Goal: Participate in discussion: Engage in conversation with other users on a specific topic

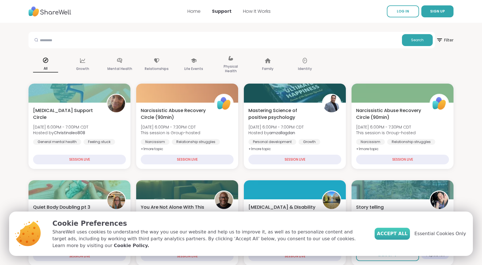
click at [402, 237] on span "Accept All" at bounding box center [392, 234] width 31 height 7
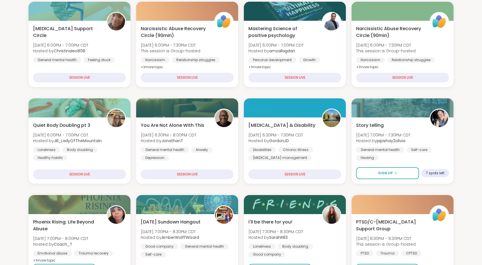
scroll to position [93, 0]
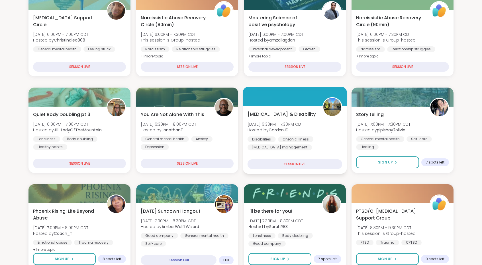
click at [322, 130] on div "[MEDICAL_DATA] & Disability [DATE] 6:30PM - 7:30PM CDT Hosted by GordonJD Disab…" at bounding box center [294, 131] width 95 height 40
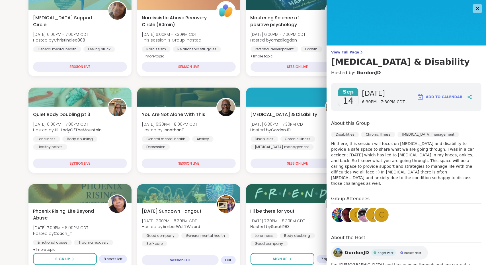
click at [476, 8] on icon at bounding box center [478, 9] width 4 height 4
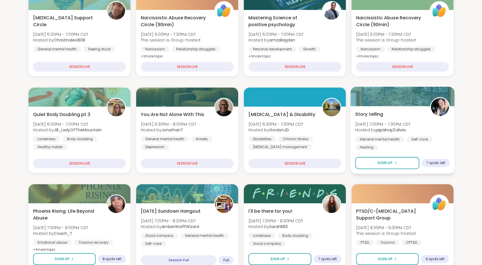
click at [448, 133] on div "Story telling [PERSON_NAME][DATE] 7:00PM - 7:30PM CDT Hosted by pipishay2olivia…" at bounding box center [402, 131] width 95 height 40
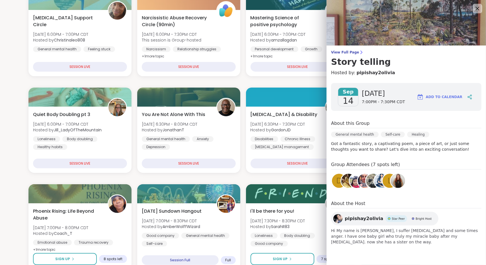
click at [475, 5] on icon at bounding box center [477, 8] width 7 height 7
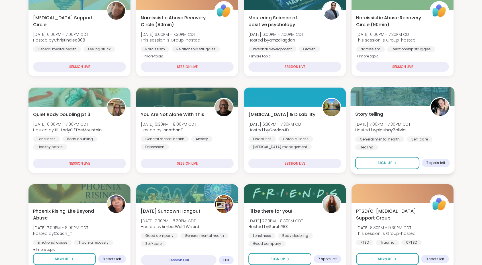
click at [443, 148] on div "General mental health Self-care Healing" at bounding box center [402, 143] width 95 height 14
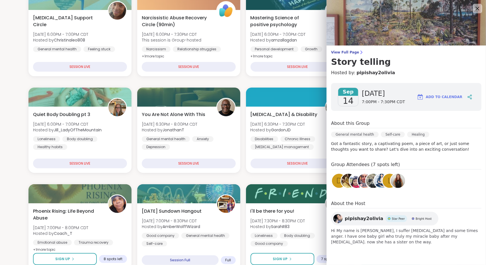
click at [474, 7] on icon at bounding box center [477, 8] width 7 height 7
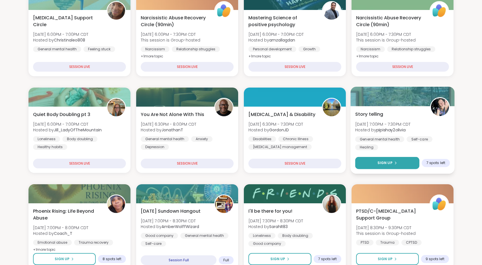
click at [388, 161] on span "Sign Up" at bounding box center [384, 163] width 15 height 5
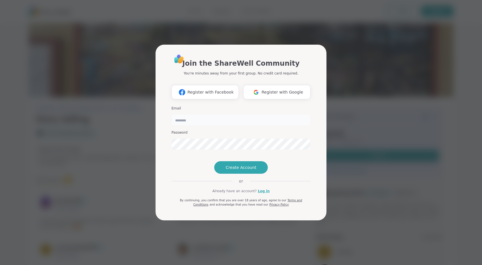
type input "**********"
click at [259, 194] on link "Log in" at bounding box center [264, 191] width 12 height 5
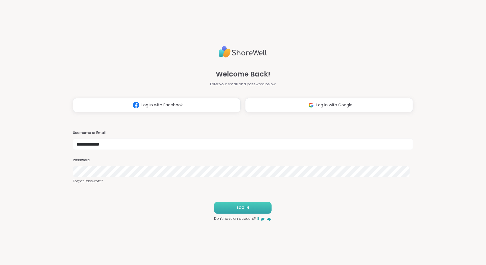
click at [255, 207] on button "LOG IN" at bounding box center [243, 208] width 58 height 12
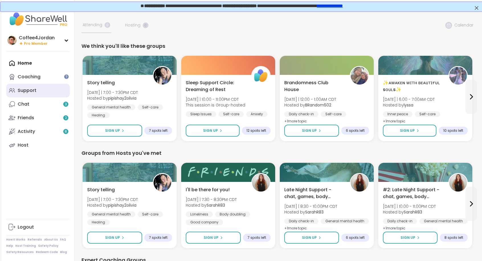
click at [31, 91] on div "Support" at bounding box center [27, 90] width 19 height 6
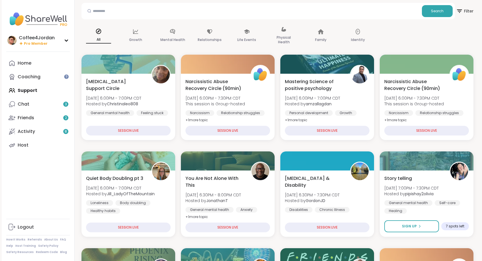
scroll to position [32, 0]
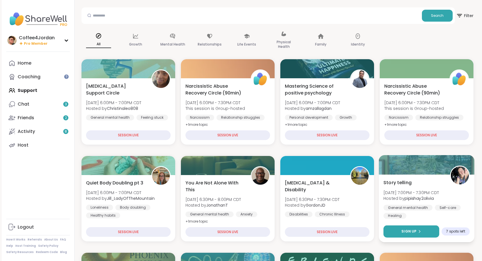
click at [417, 235] on button "Sign Up" at bounding box center [411, 232] width 56 height 12
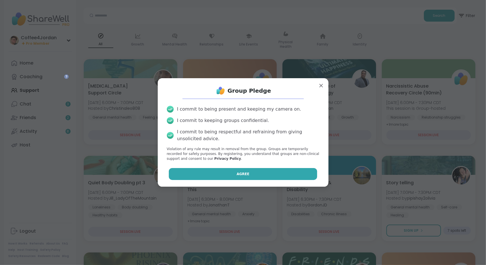
click at [285, 175] on button "Agree" at bounding box center [243, 174] width 148 height 12
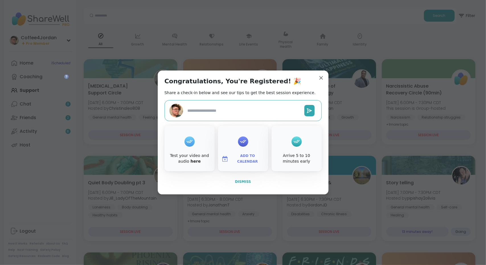
click at [240, 182] on span "Dismiss" at bounding box center [243, 182] width 16 height 4
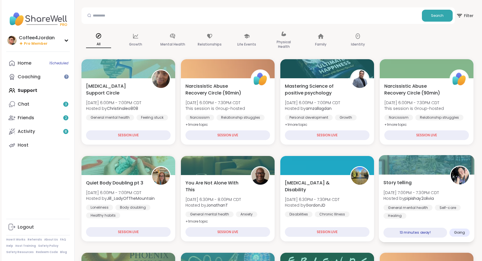
click at [456, 218] on div "General mental health Self-care Healing" at bounding box center [426, 212] width 86 height 14
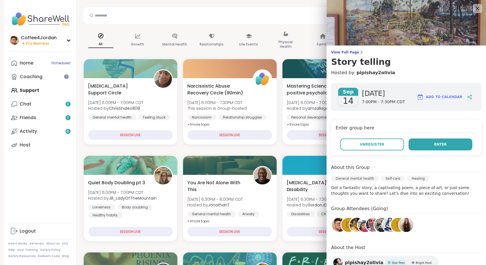
click at [449, 139] on button "Enter" at bounding box center [441, 145] width 64 height 12
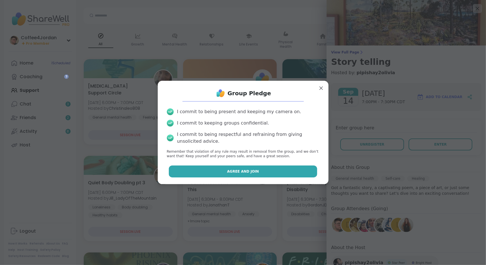
click at [297, 174] on button "Agree and Join" at bounding box center [243, 172] width 148 height 12
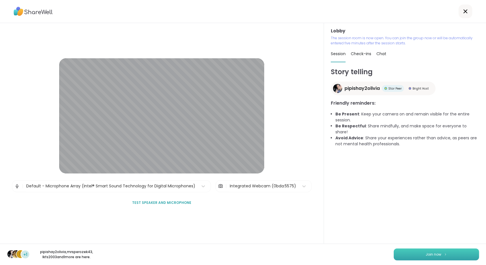
click at [446, 261] on button "Join now" at bounding box center [436, 255] width 85 height 12
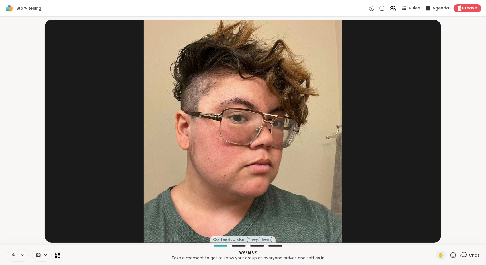
click at [12, 257] on icon at bounding box center [13, 255] width 5 height 5
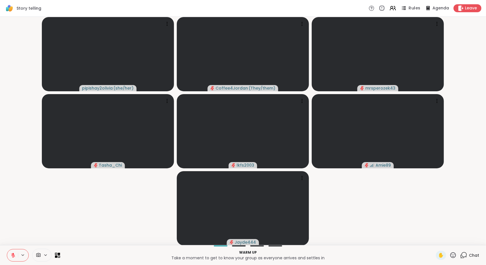
click at [412, 11] on span "Rules" at bounding box center [415, 8] width 12 height 6
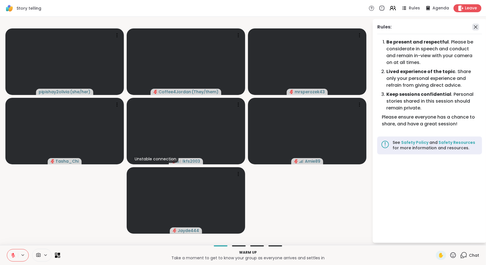
click at [476, 26] on icon at bounding box center [475, 27] width 7 height 7
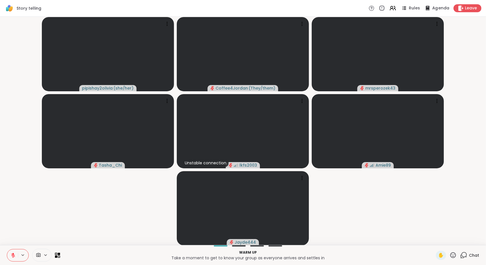
click at [432, 9] on span "Agenda" at bounding box center [440, 8] width 17 height 6
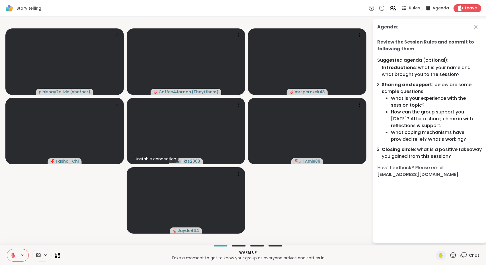
click at [472, 24] on div "Agenda:" at bounding box center [429, 29] width 105 height 11
click at [476, 26] on icon at bounding box center [475, 26] width 3 height 3
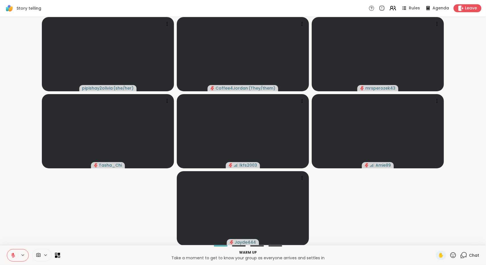
click at [390, 8] on icon at bounding box center [392, 8] width 7 height 7
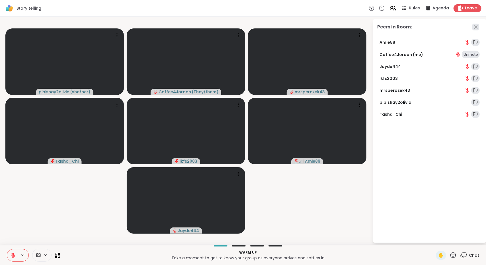
click at [474, 28] on icon at bounding box center [475, 27] width 7 height 7
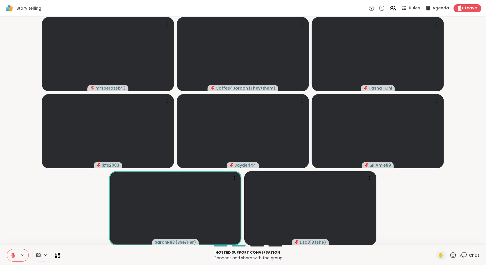
click at [13, 259] on button at bounding box center [12, 256] width 11 height 12
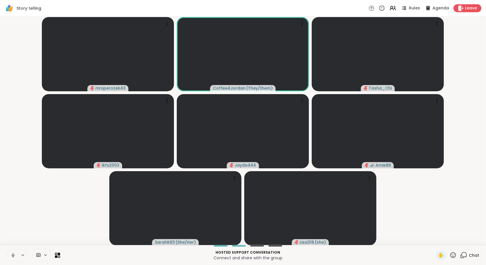
click at [11, 256] on icon at bounding box center [13, 255] width 5 height 5
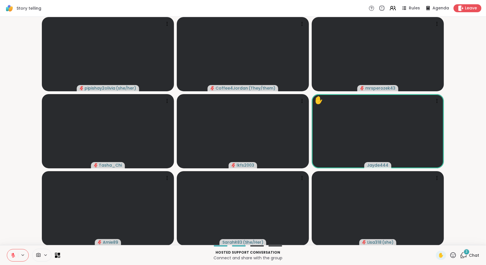
click at [469, 251] on div "3 Chat" at bounding box center [469, 255] width 19 height 9
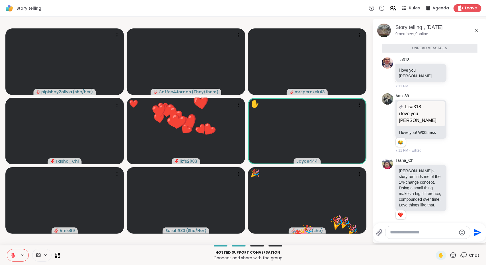
scroll to position [7, 0]
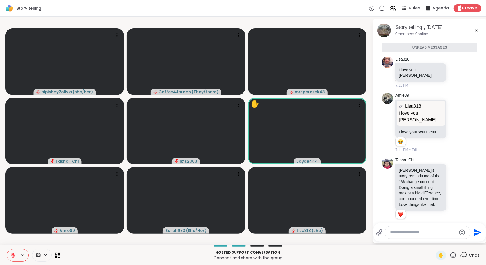
click at [478, 31] on icon at bounding box center [476, 30] width 3 height 3
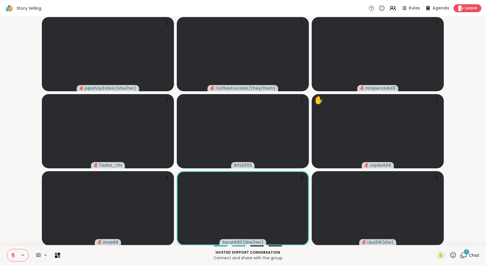
click at [482, 149] on html "Story telling Rules Agenda Leave pipishay2olivia ( she/her ) Coffee4Jordan ( Th…" at bounding box center [243, 132] width 486 height 265
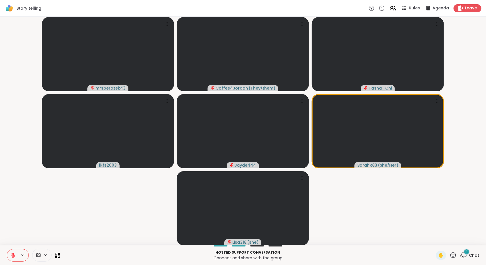
click at [469, 255] on span "Chat" at bounding box center [474, 256] width 10 height 6
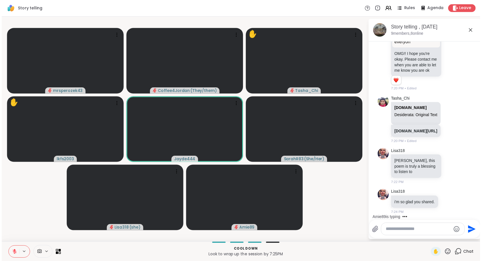
scroll to position [560, 0]
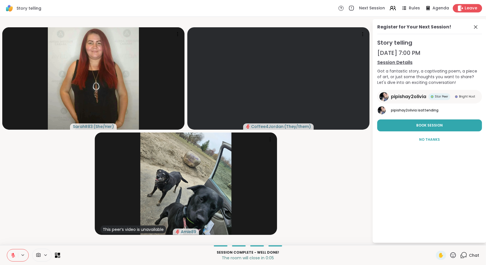
click at [472, 7] on span "Leave" at bounding box center [471, 8] width 13 height 6
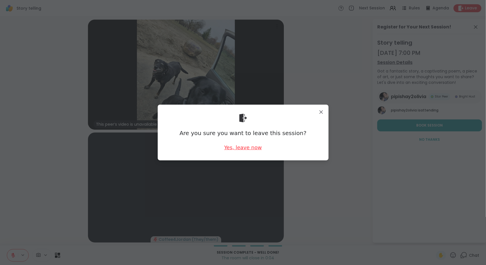
click at [239, 148] on div "Yes, leave now" at bounding box center [243, 147] width 38 height 7
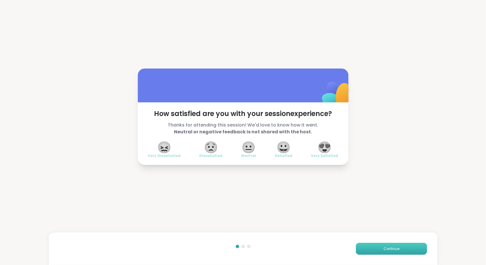
click at [398, 244] on button "Continue" at bounding box center [391, 249] width 71 height 12
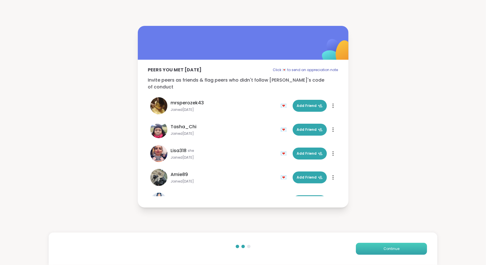
click at [398, 244] on button "Continue" at bounding box center [391, 249] width 71 height 12
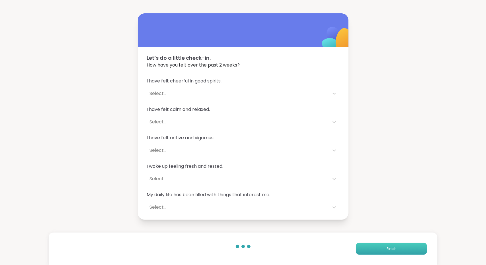
click at [398, 244] on button "Finish" at bounding box center [391, 249] width 71 height 12
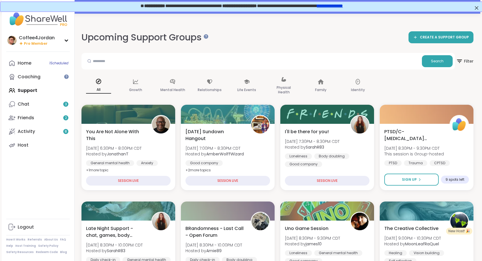
click at [39, 90] on div "Home 1 Scheduled Coaching Support Chat 3 Friends 2 Activity 8 Host" at bounding box center [38, 104] width 64 height 96
click at [33, 91] on div "Home 1 Scheduled Coaching Support Chat 3 Friends 2 Activity 8 Host" at bounding box center [38, 104] width 64 height 96
click at [31, 90] on div "Home 1 Scheduled Coaching Support Chat 3 Friends 2 Activity 8 Host" at bounding box center [38, 104] width 64 height 96
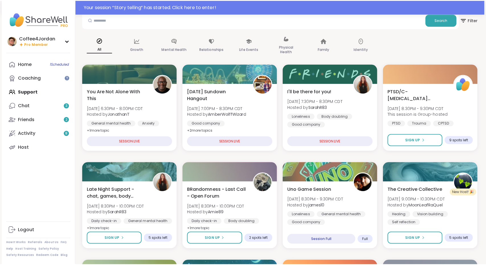
scroll to position [58, 0]
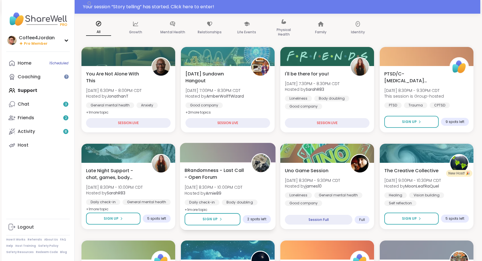
click at [239, 176] on span "BRandomness - Last Call - Open Forum" at bounding box center [215, 174] width 60 height 14
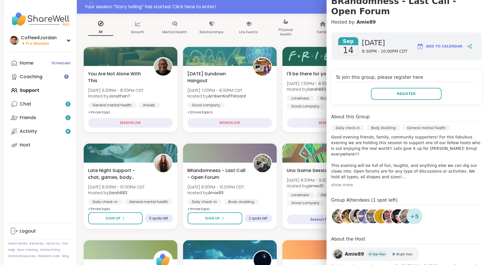
scroll to position [60, 0]
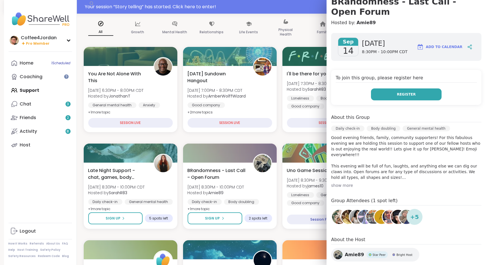
drag, startPoint x: 478, startPoint y: 180, endPoint x: 381, endPoint y: 93, distance: 130.3
click at [381, 93] on button "Register" at bounding box center [406, 95] width 71 height 12
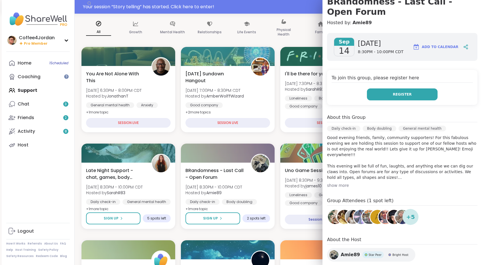
click at [381, 93] on button "Register" at bounding box center [402, 95] width 71 height 12
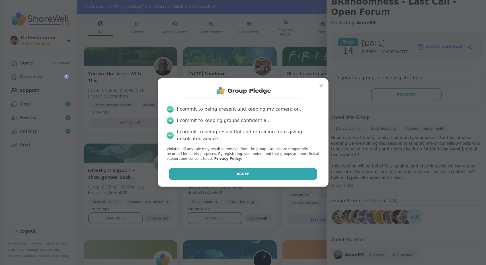
click at [255, 175] on button "Agree" at bounding box center [243, 174] width 148 height 12
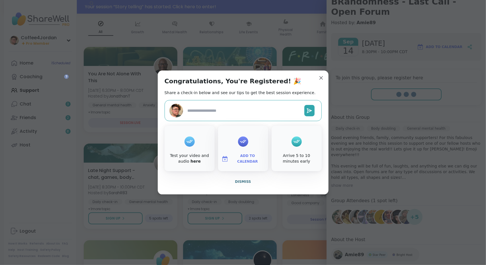
type textarea "*"
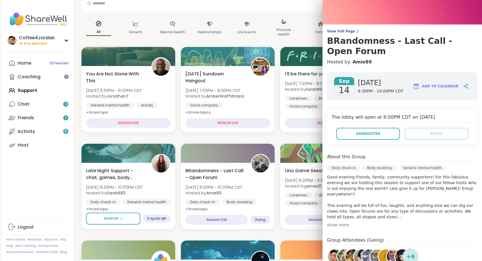
scroll to position [0, 0]
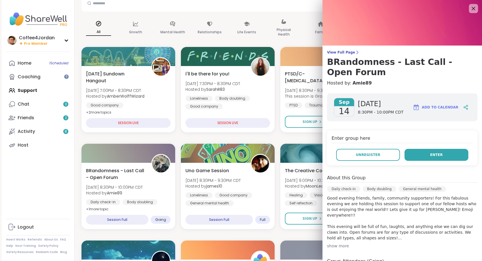
click at [450, 160] on button "Enter" at bounding box center [436, 155] width 64 height 12
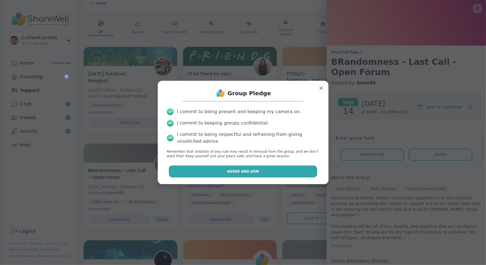
click at [292, 173] on button "Agree and Join" at bounding box center [243, 172] width 148 height 12
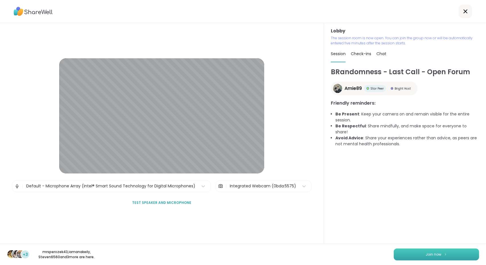
click at [431, 253] on span "Join now" at bounding box center [434, 254] width 16 height 5
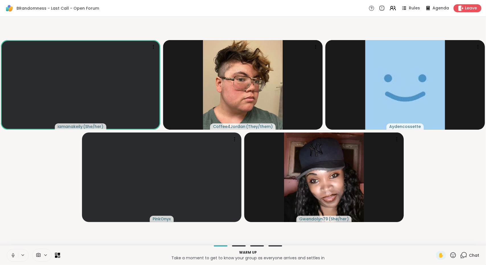
click at [14, 252] on button at bounding box center [12, 256] width 11 height 12
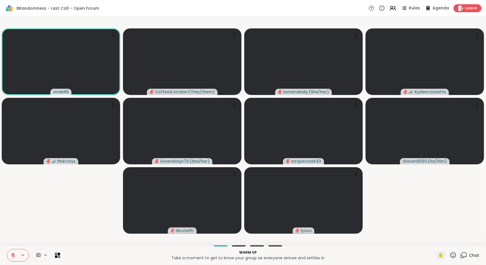
click at [482, 93] on html "BRandomness - Last Call - Open Forum Rules Agenda Leave Amie89 Coffee4Jordan ( …" at bounding box center [243, 132] width 486 height 265
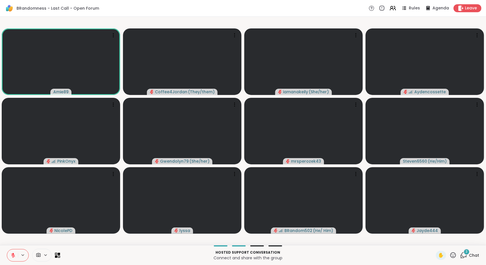
click at [469, 254] on span "Chat" at bounding box center [474, 256] width 10 height 6
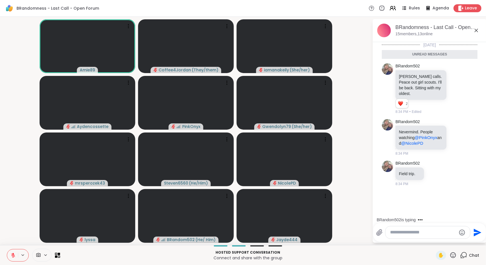
click at [477, 32] on icon at bounding box center [476, 30] width 7 height 7
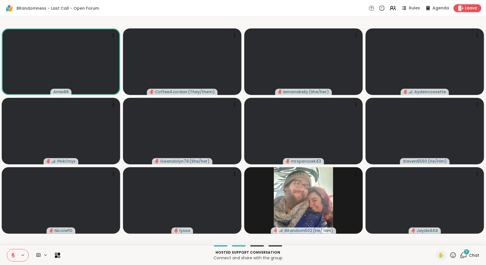
click at [463, 258] on icon at bounding box center [463, 255] width 7 height 7
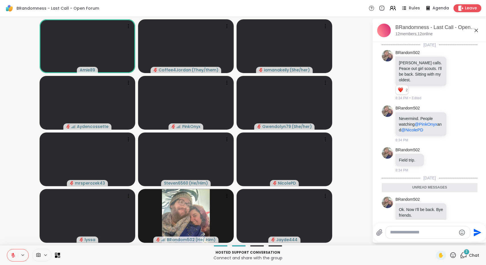
scroll to position [121, 0]
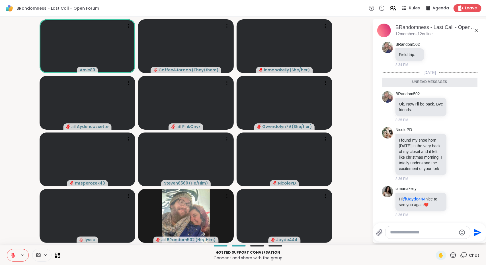
click at [476, 31] on icon at bounding box center [476, 30] width 3 height 3
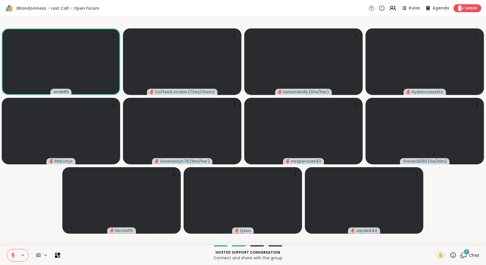
click at [13, 253] on button at bounding box center [12, 256] width 11 height 12
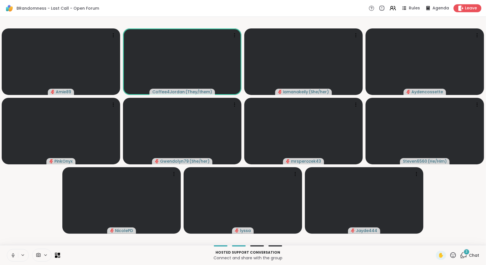
click at [11, 255] on icon at bounding box center [13, 255] width 5 height 5
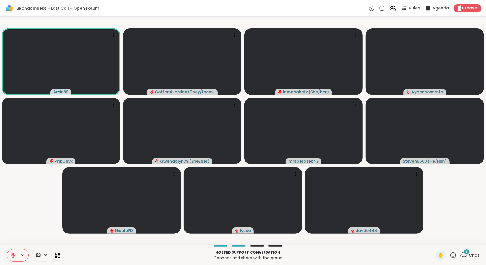
click at [469, 257] on span "Chat" at bounding box center [474, 256] width 10 height 6
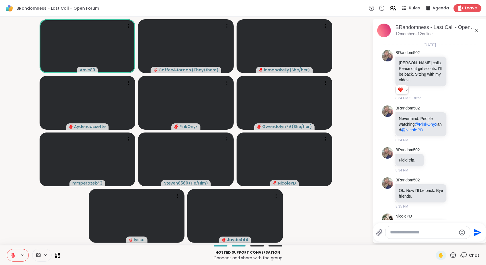
scroll to position [273, 0]
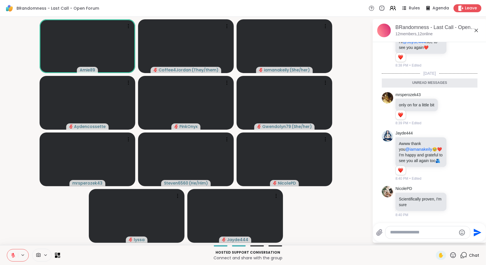
click at [477, 32] on icon at bounding box center [476, 30] width 7 height 7
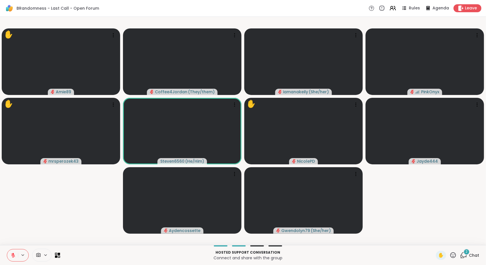
click at [466, 251] on div "2 Chat" at bounding box center [469, 255] width 19 height 9
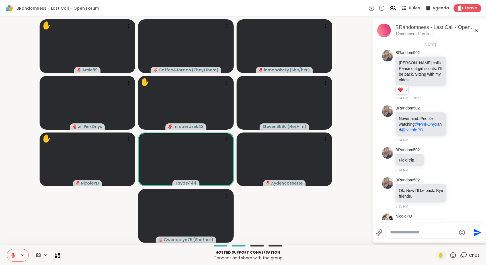
scroll to position [358, 0]
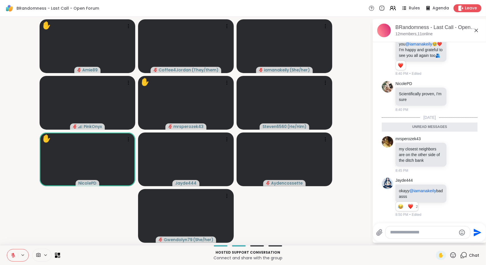
click at [478, 31] on icon at bounding box center [476, 30] width 3 height 3
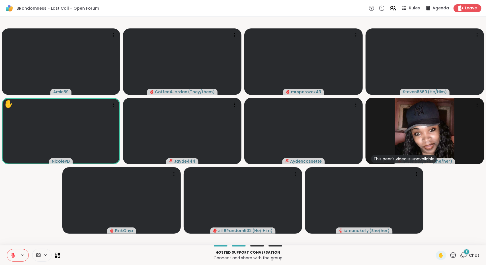
click at [469, 256] on span "Chat" at bounding box center [474, 256] width 10 height 6
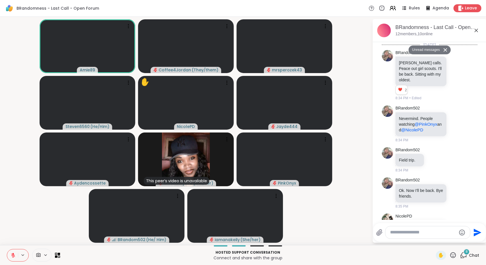
scroll to position [720, 0]
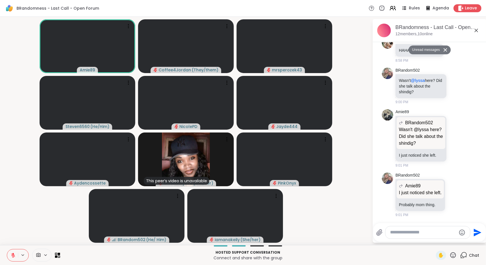
click at [478, 32] on icon at bounding box center [476, 30] width 7 height 7
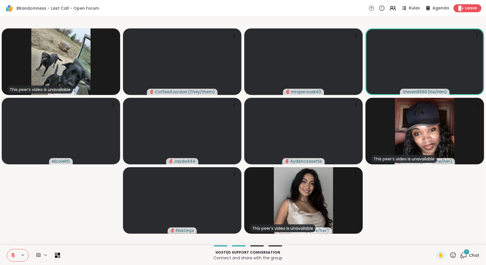
click at [466, 253] on span "1" at bounding box center [466, 252] width 1 height 5
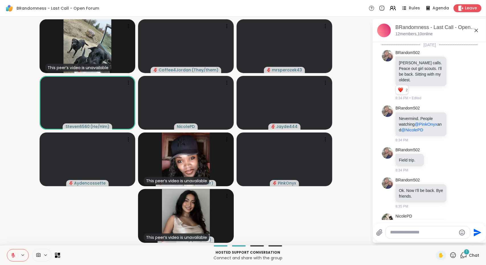
scroll to position [756, 0]
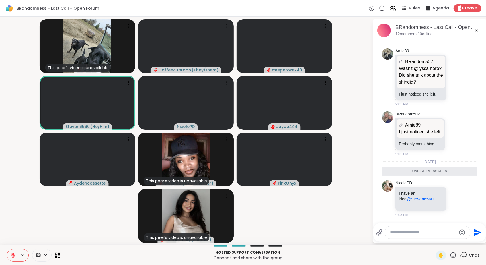
click at [477, 30] on icon at bounding box center [476, 30] width 3 height 3
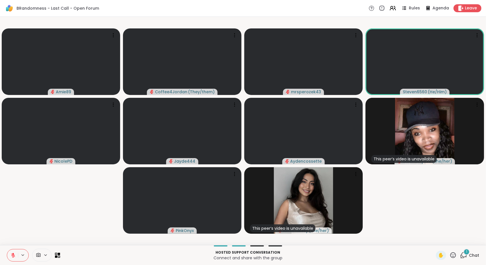
click at [469, 257] on span "Chat" at bounding box center [474, 256] width 10 height 6
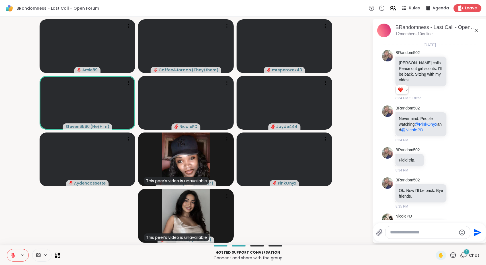
scroll to position [792, 0]
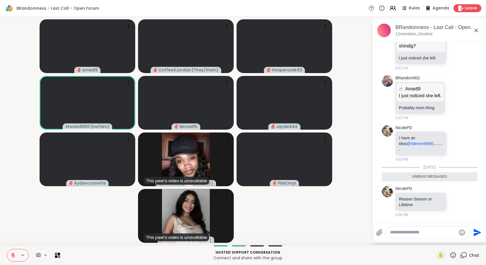
click at [477, 30] on icon at bounding box center [476, 30] width 3 height 3
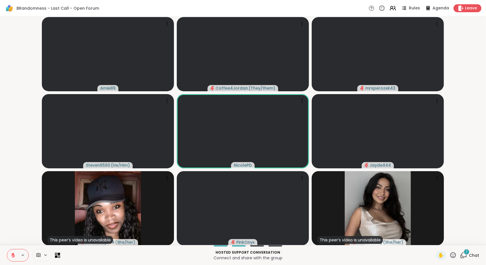
click at [470, 254] on span "Chat" at bounding box center [474, 256] width 10 height 6
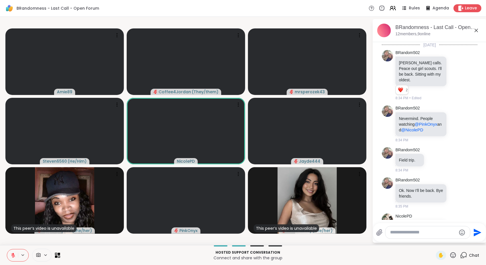
scroll to position [839, 0]
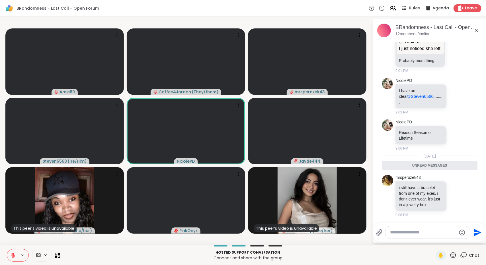
click at [476, 31] on icon at bounding box center [476, 30] width 7 height 7
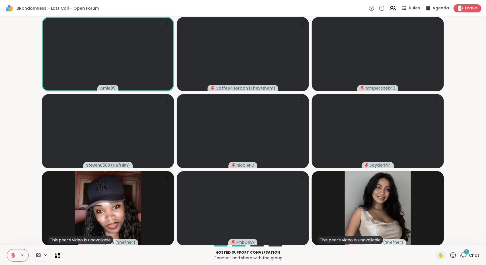
click at [462, 259] on div "1 Chat" at bounding box center [469, 255] width 19 height 9
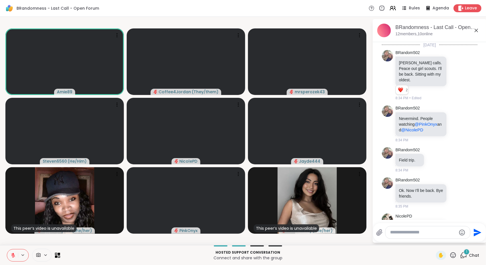
scroll to position [869, 0]
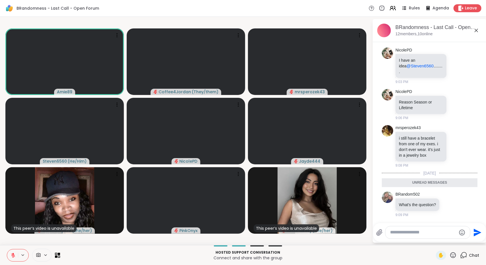
click at [479, 30] on icon at bounding box center [476, 30] width 7 height 7
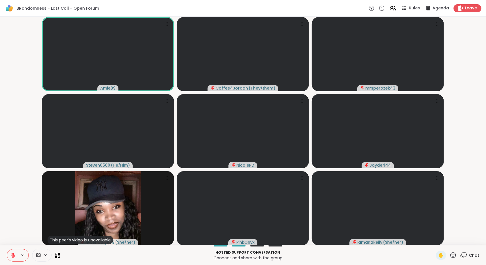
click at [473, 257] on span "Chat" at bounding box center [474, 256] width 10 height 6
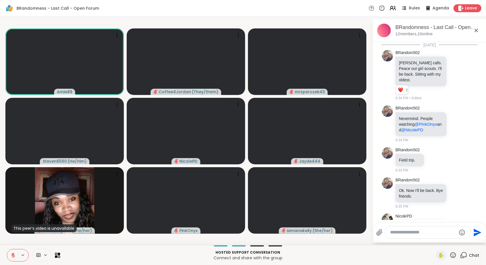
scroll to position [850, 0]
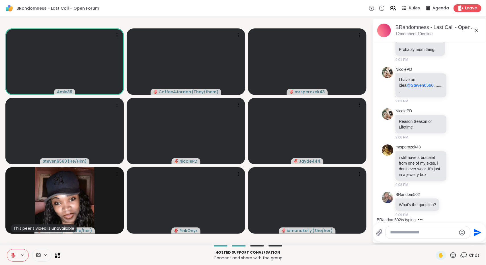
click at [440, 236] on div at bounding box center [428, 233] width 85 height 12
click at [439, 232] on textarea "Type your message" at bounding box center [423, 233] width 66 height 6
type textarea "**********"
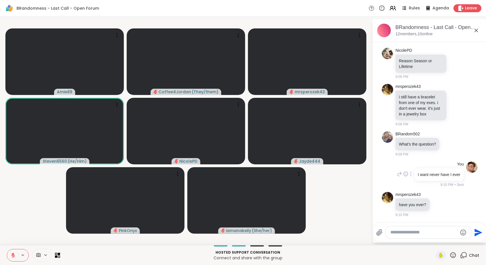
scroll to position [946, 0]
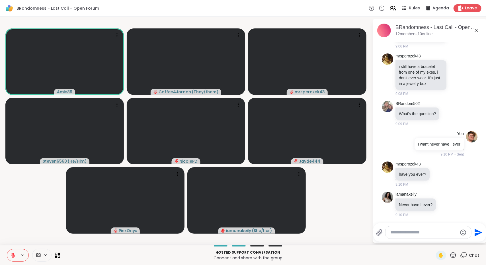
click at [477, 27] on icon at bounding box center [476, 30] width 7 height 7
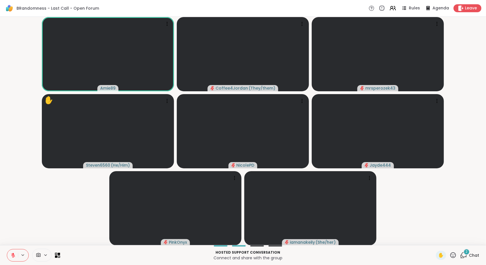
click at [464, 251] on div "2" at bounding box center [467, 252] width 6 height 6
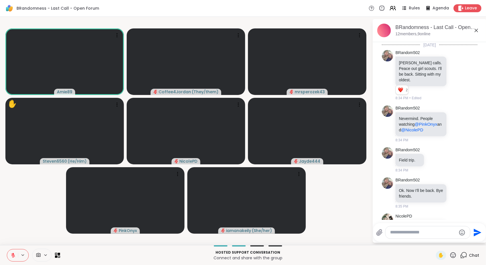
scroll to position [1049, 0]
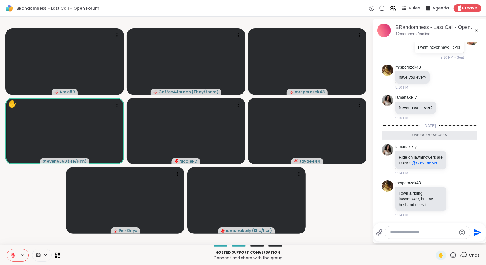
click at [476, 29] on icon at bounding box center [476, 30] width 7 height 7
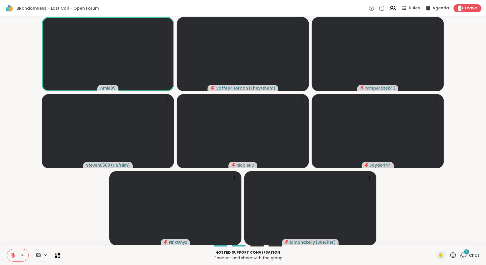
click at [469, 255] on span "Chat" at bounding box center [474, 256] width 10 height 6
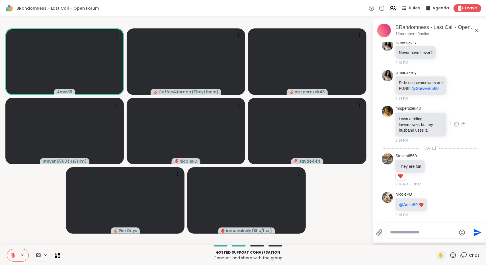
scroll to position [1103, 0]
click at [475, 32] on icon at bounding box center [476, 30] width 7 height 7
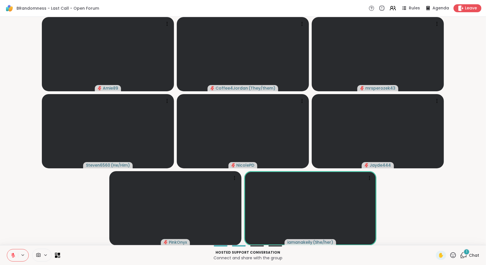
click at [462, 256] on icon at bounding box center [463, 255] width 7 height 7
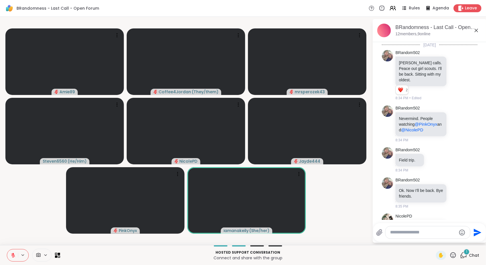
scroll to position [1167, 0]
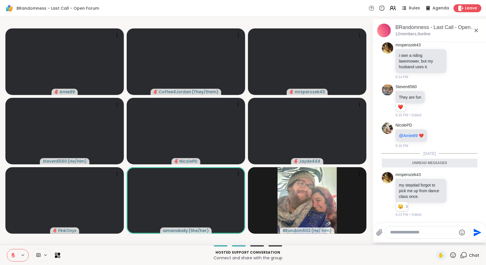
click at [476, 32] on icon at bounding box center [476, 30] width 7 height 7
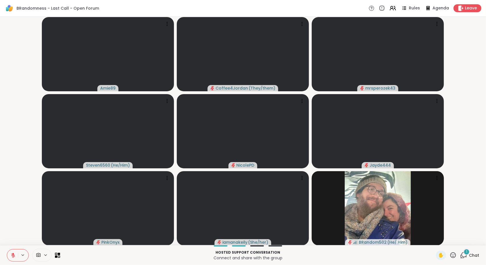
click at [464, 253] on div "1" at bounding box center [467, 252] width 6 height 6
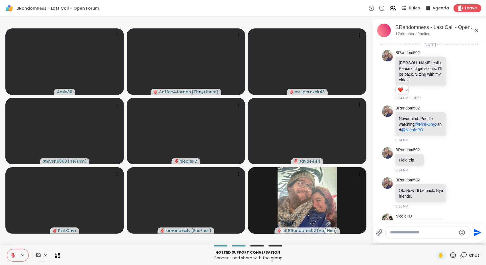
scroll to position [1203, 0]
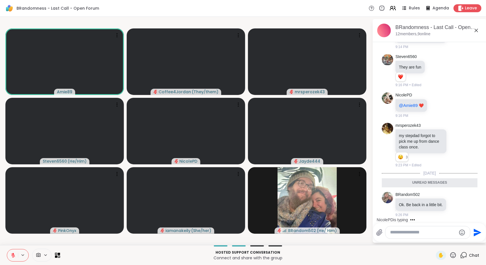
click at [476, 28] on icon at bounding box center [476, 30] width 7 height 7
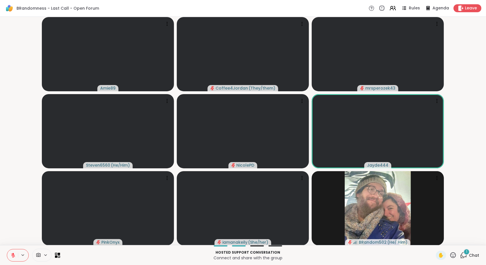
click at [467, 252] on div "1 Chat" at bounding box center [469, 255] width 19 height 9
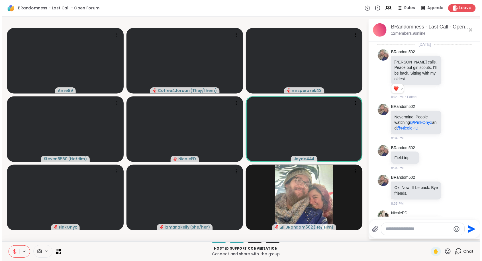
scroll to position [1249, 0]
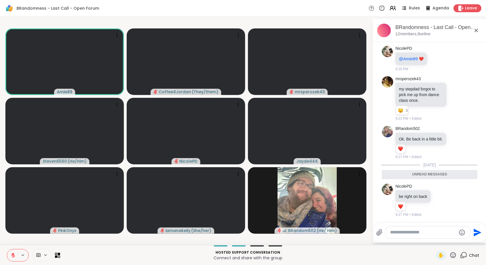
click at [478, 30] on icon at bounding box center [476, 30] width 7 height 7
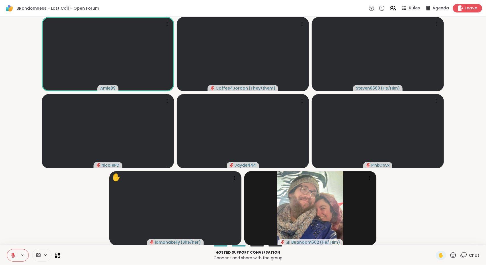
click at [471, 9] on span "Leave" at bounding box center [471, 8] width 13 height 6
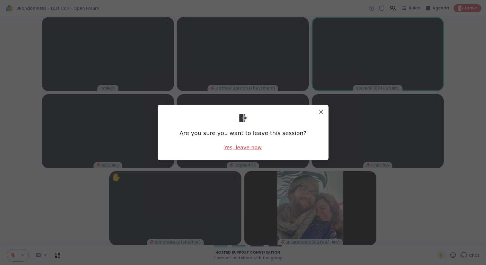
click at [251, 148] on div "Yes, leave now" at bounding box center [243, 147] width 38 height 7
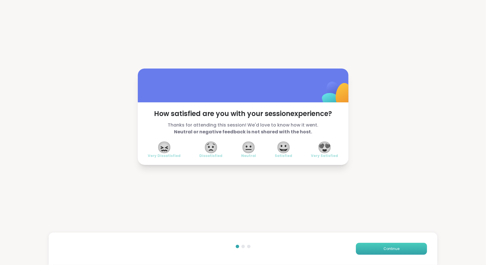
click at [375, 247] on button "Continue" at bounding box center [391, 249] width 71 height 12
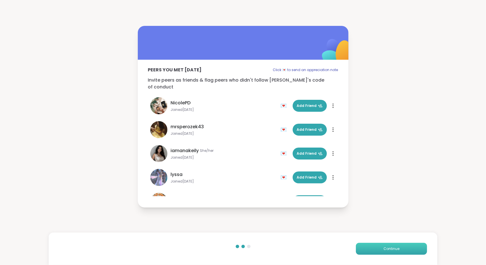
click at [375, 249] on button "Continue" at bounding box center [391, 249] width 71 height 12
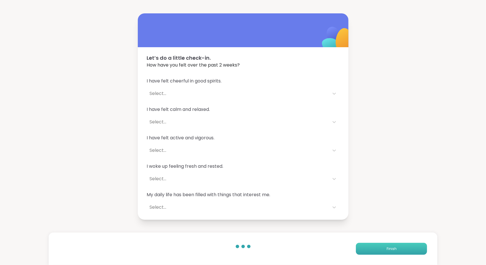
click at [375, 250] on button "Finish" at bounding box center [391, 249] width 71 height 12
